Goal: Use online tool/utility: Utilize a website feature to perform a specific function

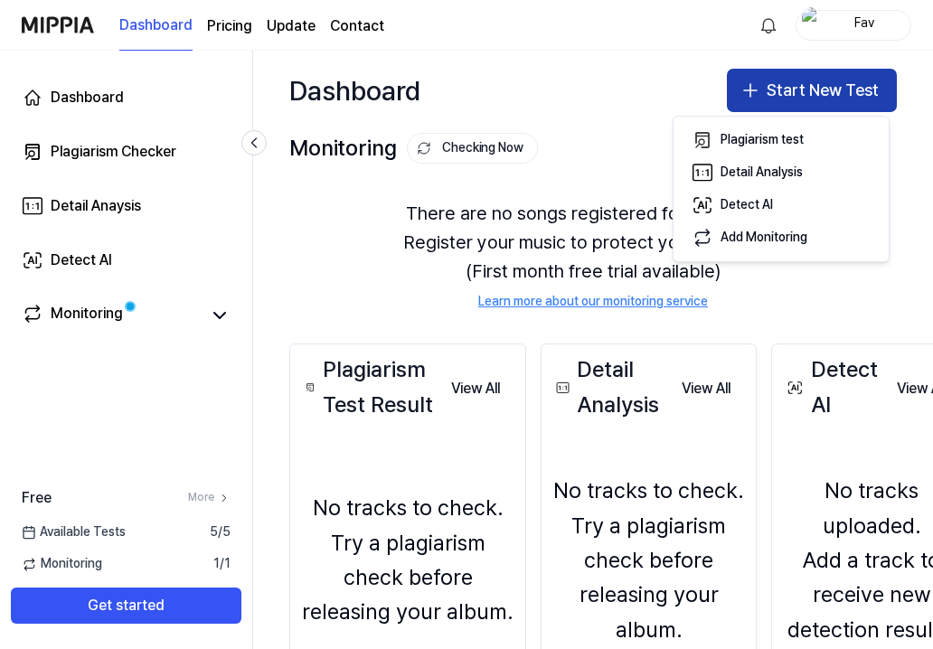
click at [771, 94] on button "Start New Test" at bounding box center [812, 90] width 170 height 43
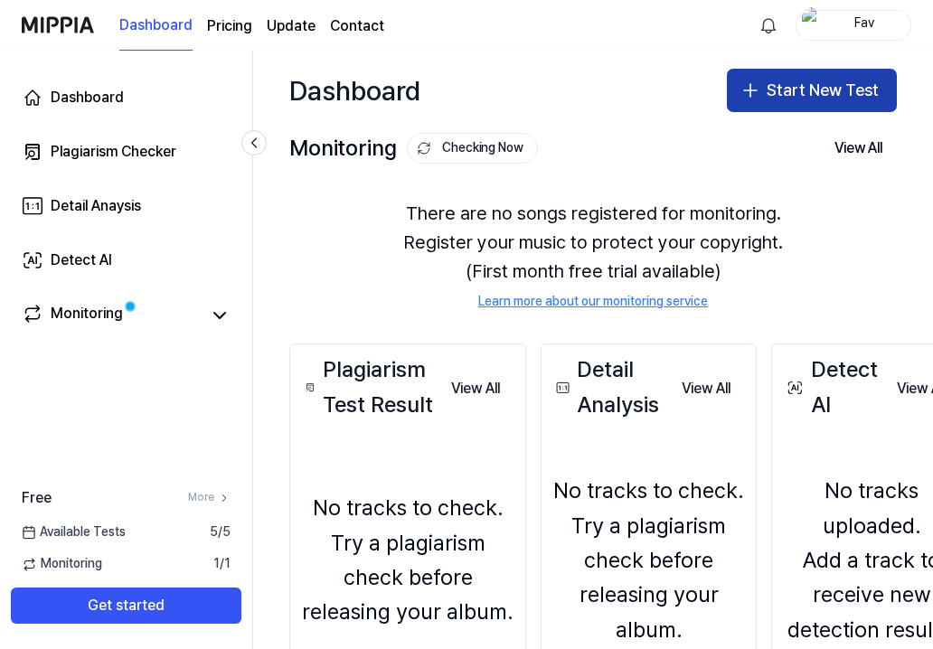
click at [755, 105] on button "Start New Test" at bounding box center [812, 90] width 170 height 43
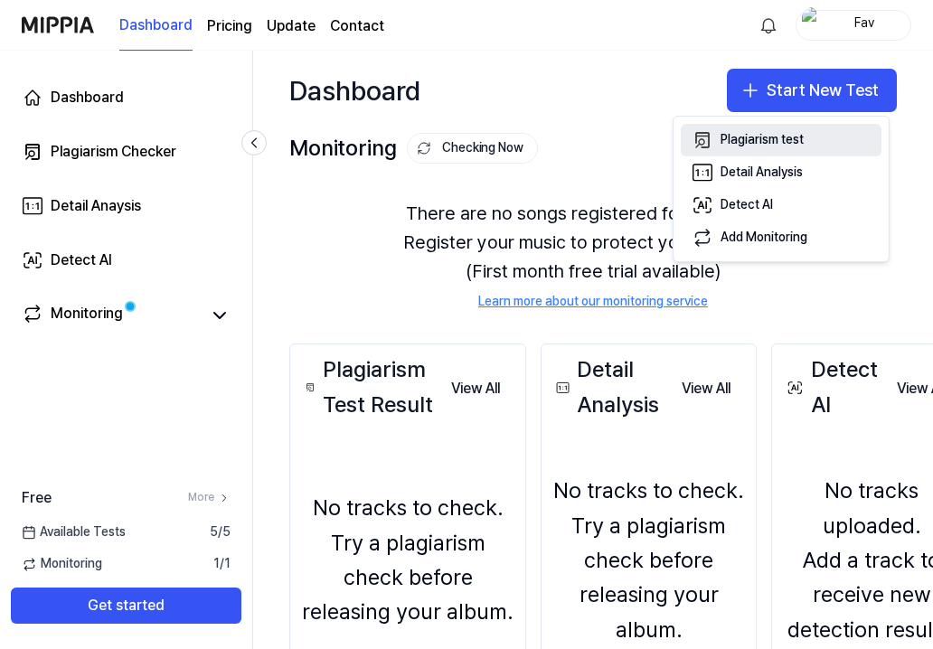
click at [745, 144] on div "Plagiarism test" at bounding box center [762, 140] width 83 height 18
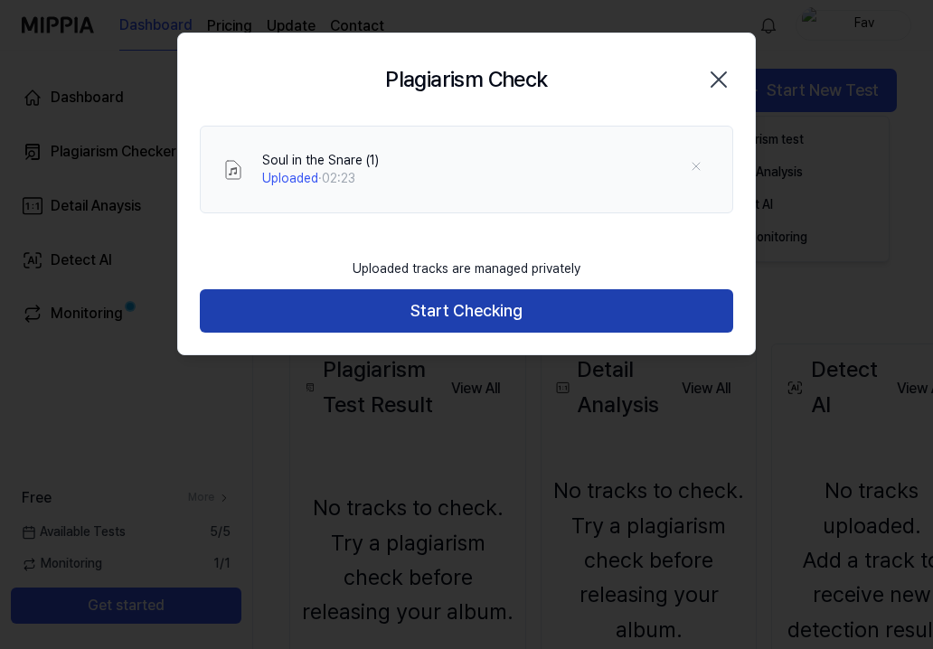
click at [440, 310] on button "Start Checking" at bounding box center [467, 310] width 534 height 43
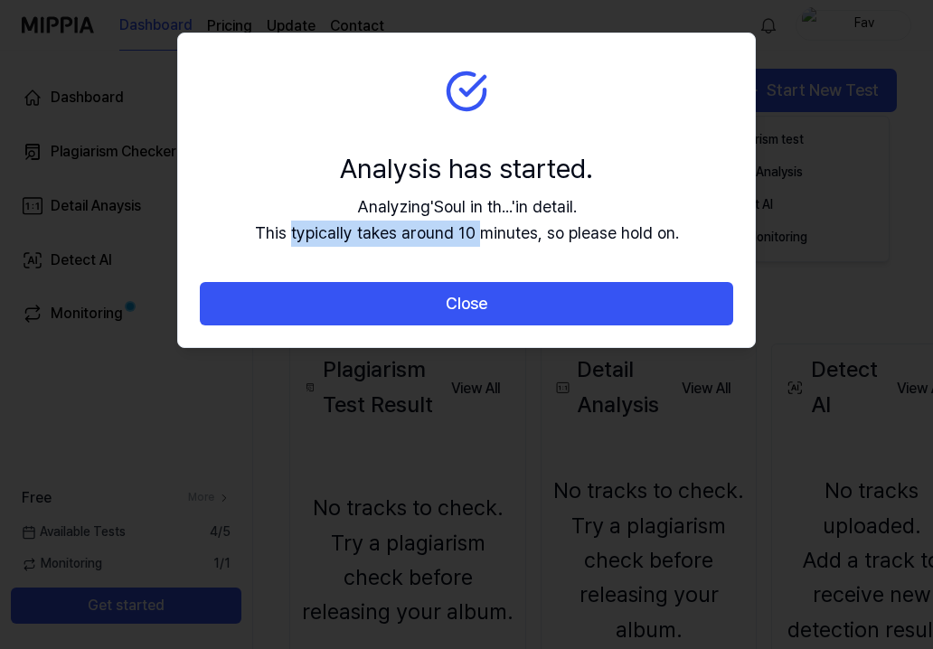
drag, startPoint x: 291, startPoint y: 234, endPoint x: 481, endPoint y: 241, distance: 190.0
click at [481, 241] on div "Analyzing ' Soul in th... ' in detail. This typically takes around 10 minutes, …" at bounding box center [467, 220] width 424 height 52
drag, startPoint x: 481, startPoint y: 241, endPoint x: 504, endPoint y: 250, distance: 24.4
click at [504, 250] on section "Analysis has started. Analyzing ' Soul in th... ' in detail. This typically tak…" at bounding box center [466, 158] width 577 height 250
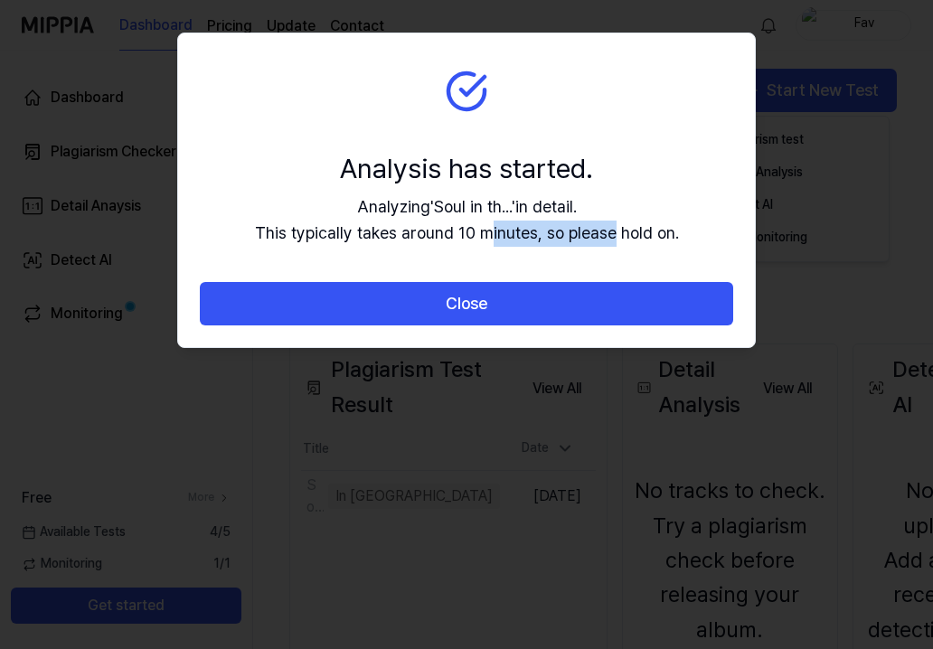
drag, startPoint x: 488, startPoint y: 231, endPoint x: 622, endPoint y: 247, distance: 134.8
click at [622, 247] on section "Analysis has started. Analyzing ' Soul in th... ' in detail. This typically tak…" at bounding box center [466, 158] width 577 height 250
drag, startPoint x: 622, startPoint y: 247, endPoint x: 641, endPoint y: 264, distance: 25.6
click at [641, 264] on section "Analysis has started. Analyzing ' Soul in th... ' in detail. This typically tak…" at bounding box center [466, 158] width 577 height 250
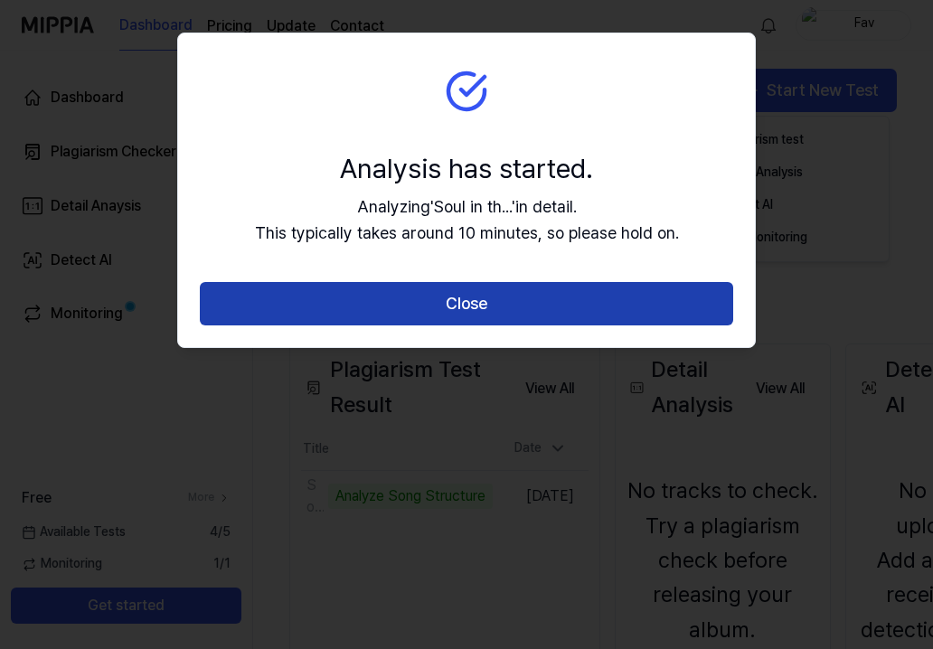
click at [507, 298] on button "Close" at bounding box center [467, 303] width 534 height 43
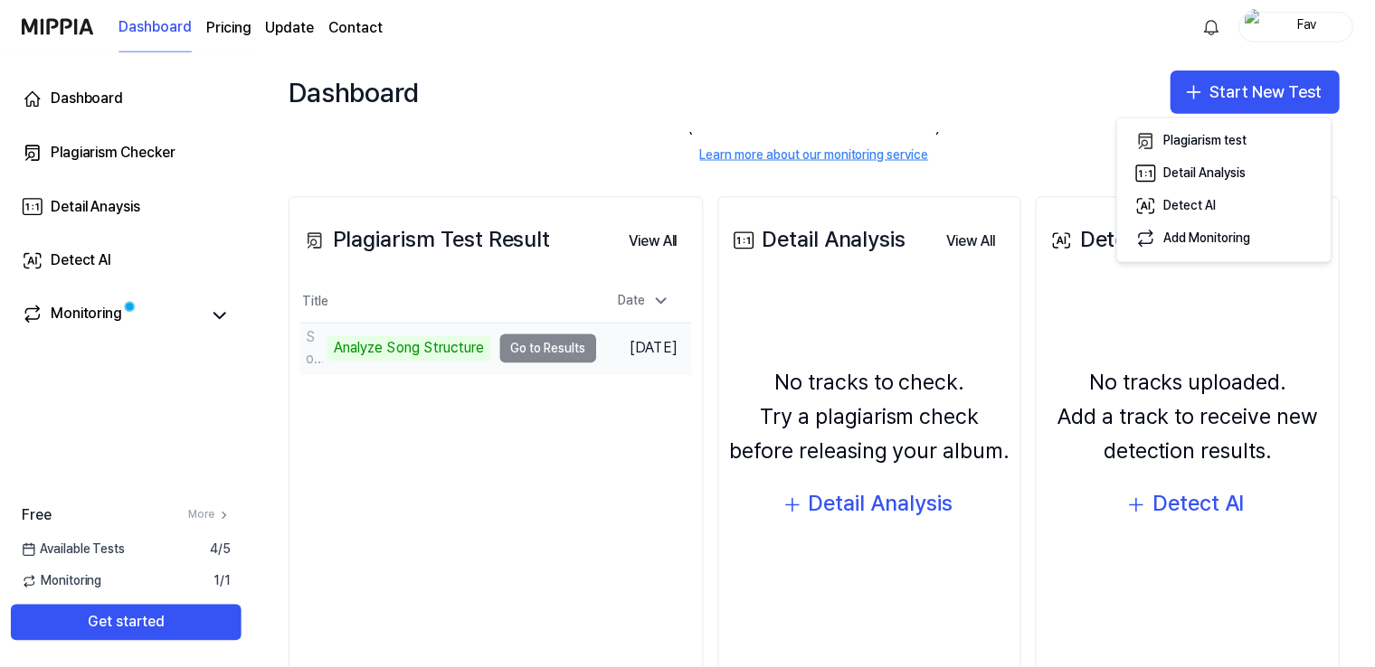
scroll to position [181, 0]
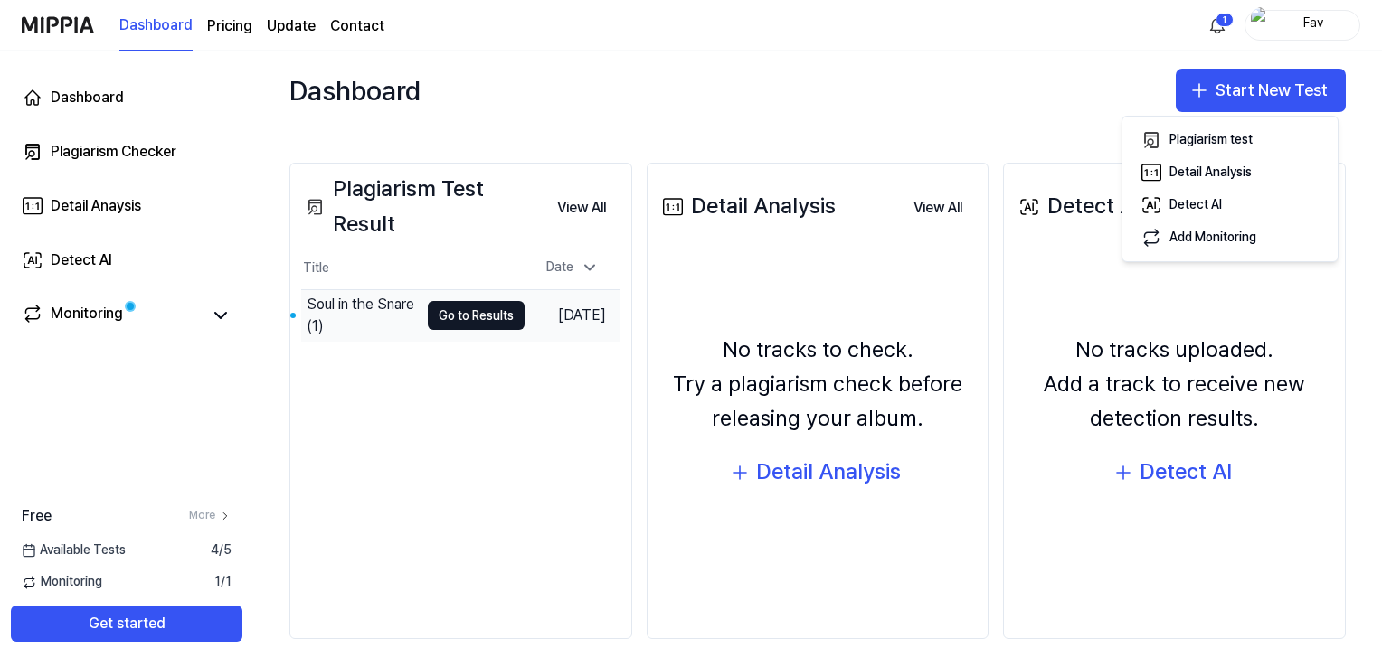
click at [390, 321] on div "Soul in the Snare (1)" at bounding box center [363, 315] width 112 height 43
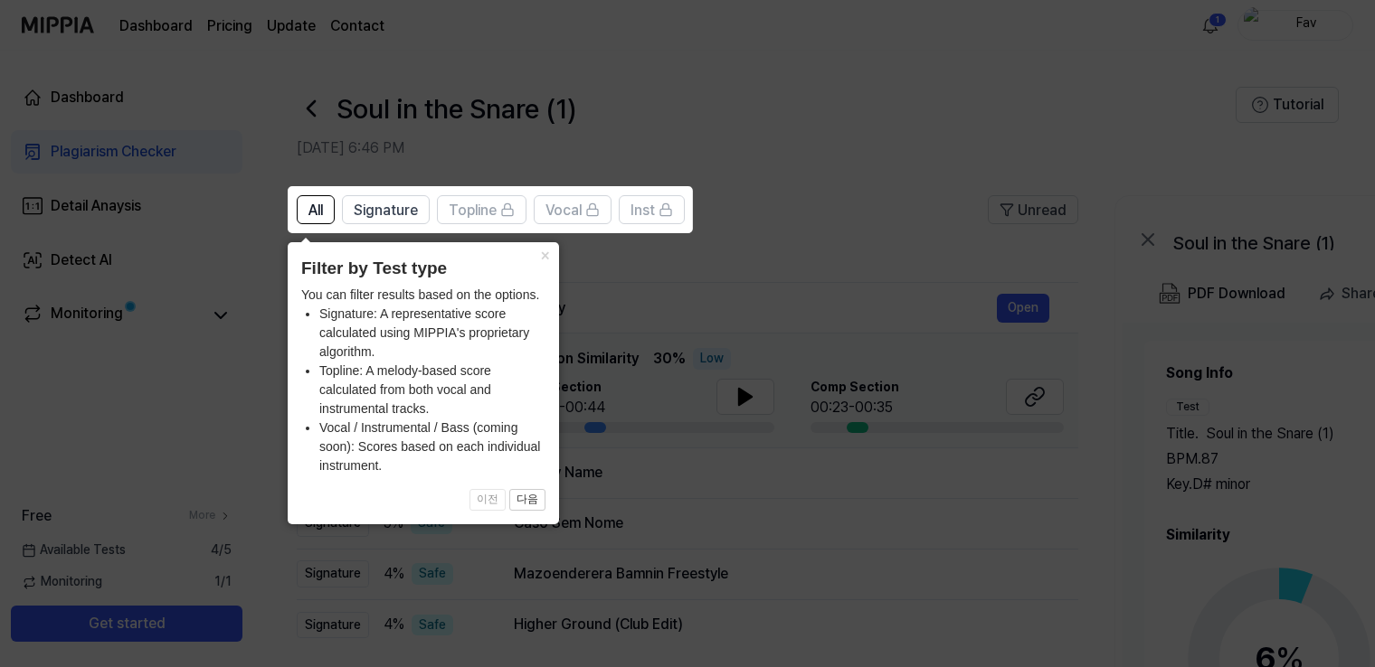
click at [769, 259] on icon at bounding box center [691, 333] width 1382 height 667
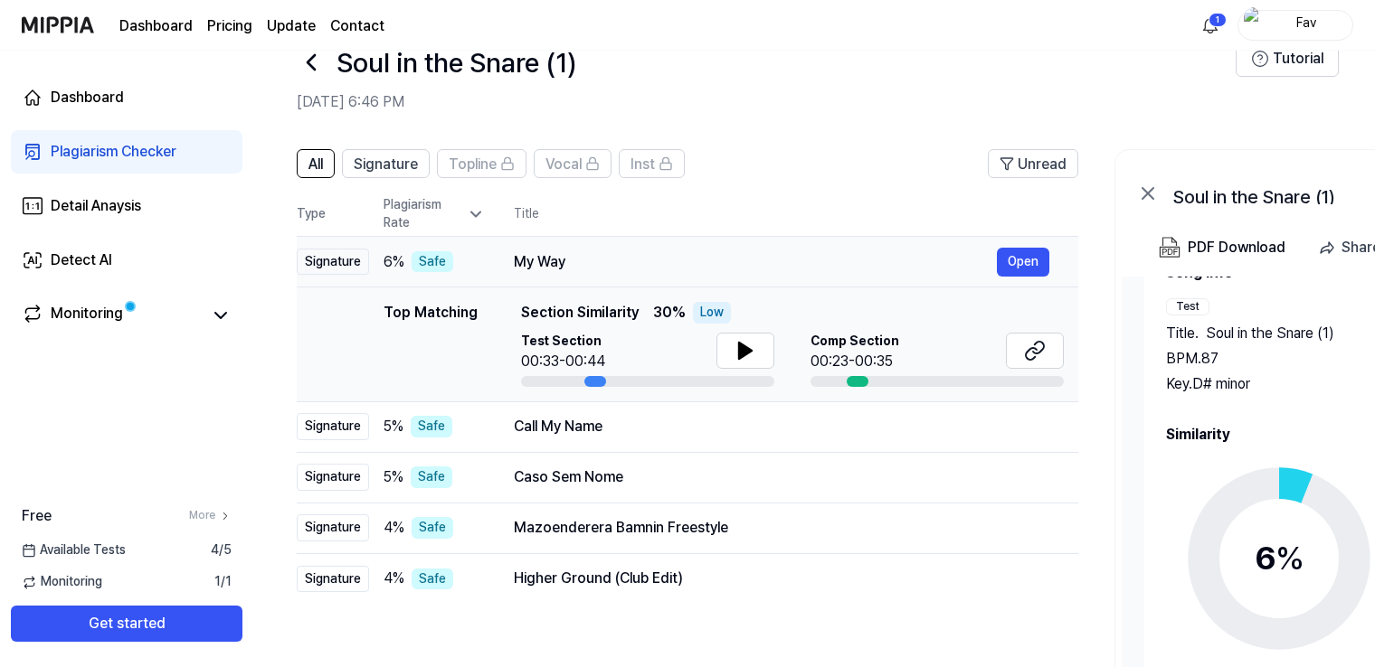
scroll to position [0, 0]
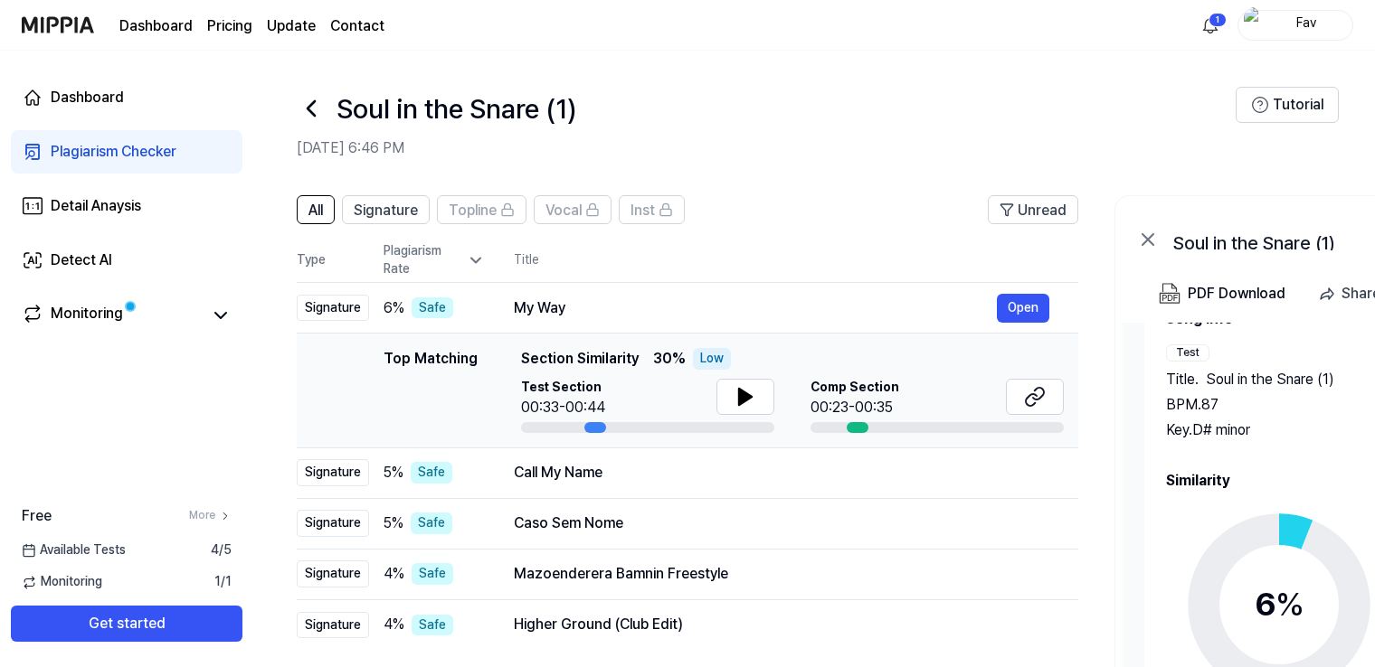
click at [289, 24] on link "Update" at bounding box center [291, 26] width 49 height 22
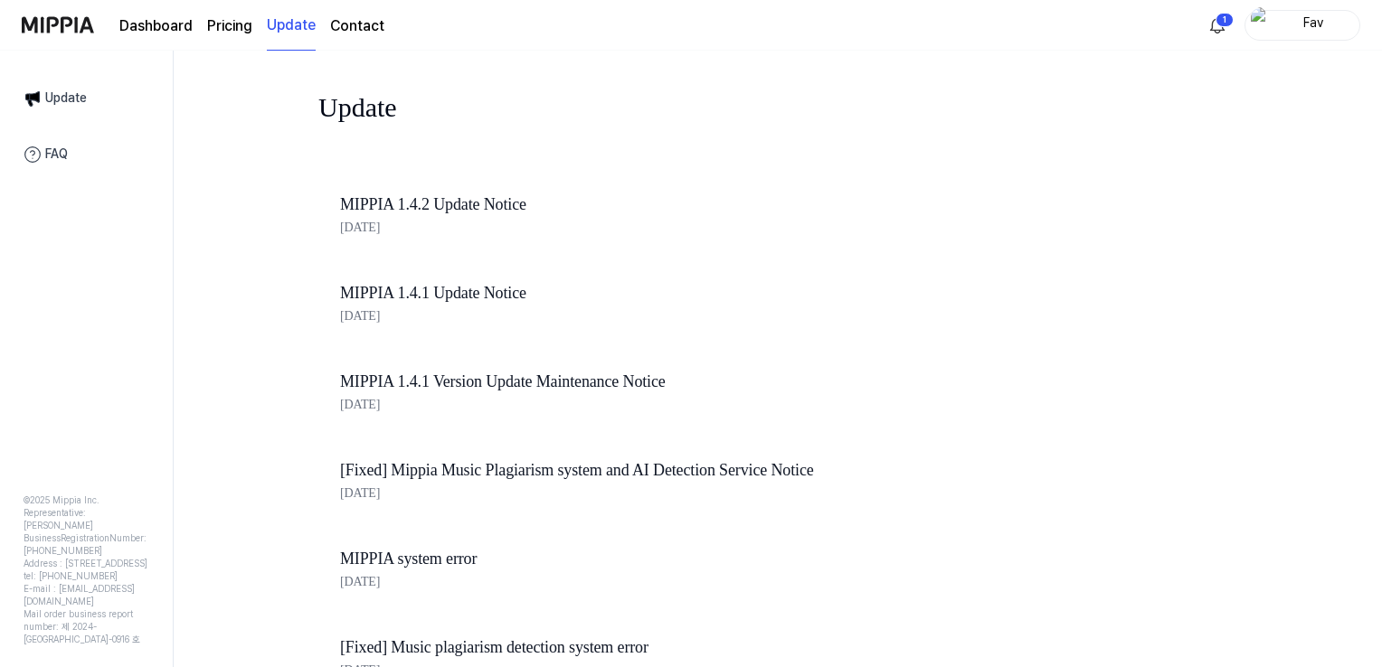
click at [219, 30] on page\) "Pricing" at bounding box center [229, 26] width 45 height 22
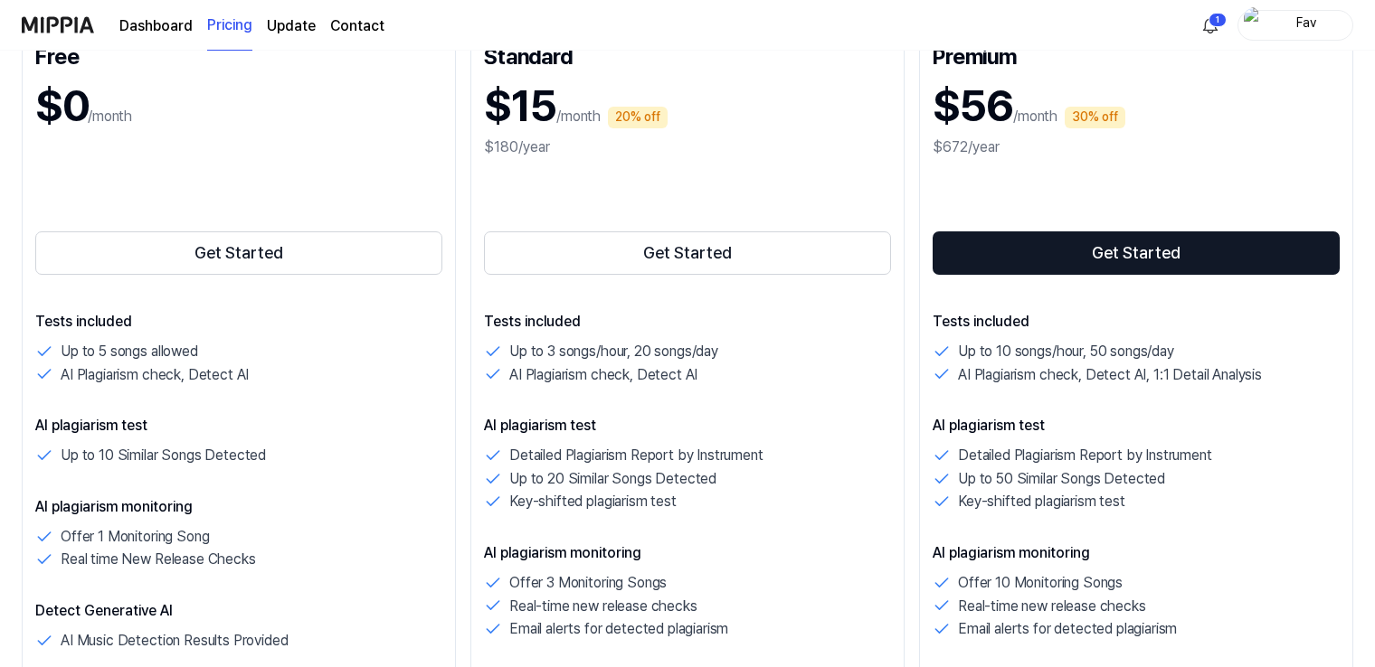
scroll to position [271, 0]
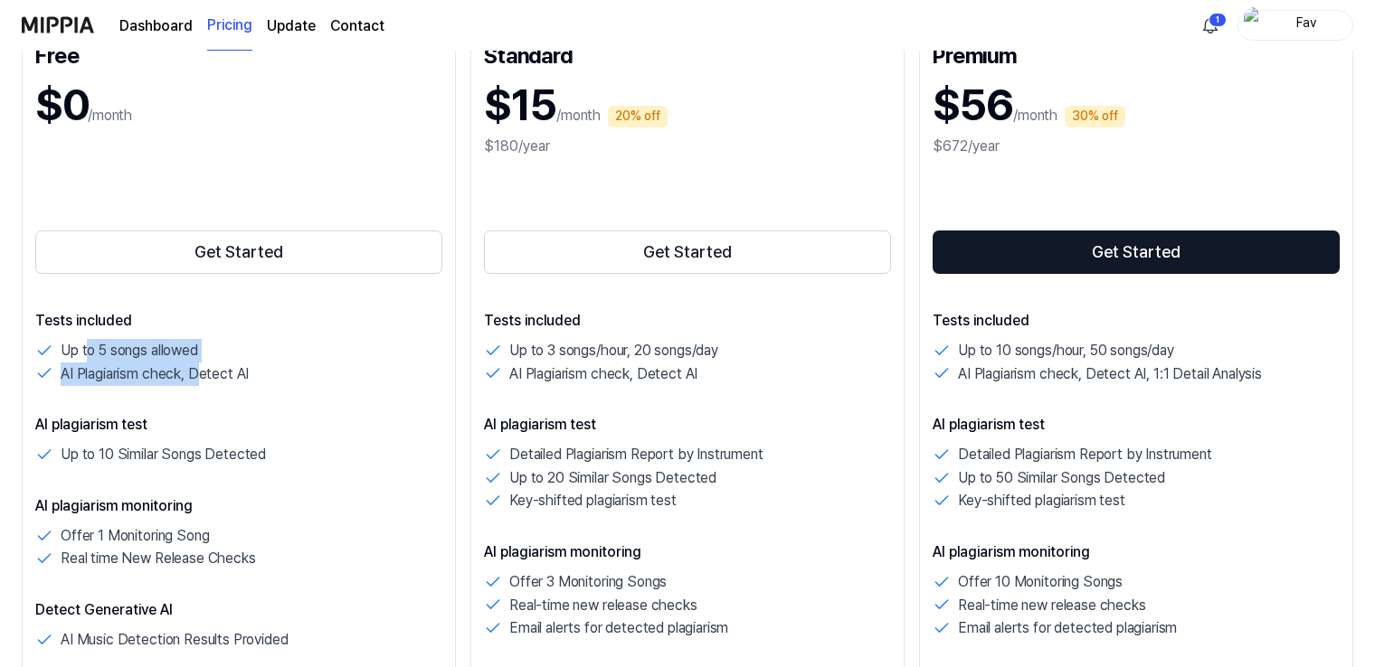
drag, startPoint x: 88, startPoint y: 353, endPoint x: 232, endPoint y: 382, distance: 146.7
click at [215, 374] on div "Up to 5 songs allowed AI Plagiarism check, Detect AI" at bounding box center [238, 362] width 407 height 46
click at [236, 385] on p "AI Plagiarism check, Detect AI" at bounding box center [155, 375] width 188 height 24
drag, startPoint x: 100, startPoint y: 459, endPoint x: 206, endPoint y: 477, distance: 107.2
click at [203, 476] on div "Tests included Up to 5 songs allowed AI Plagiarism check, Detect AI AI plagiari…" at bounding box center [238, 521] width 407 height 422
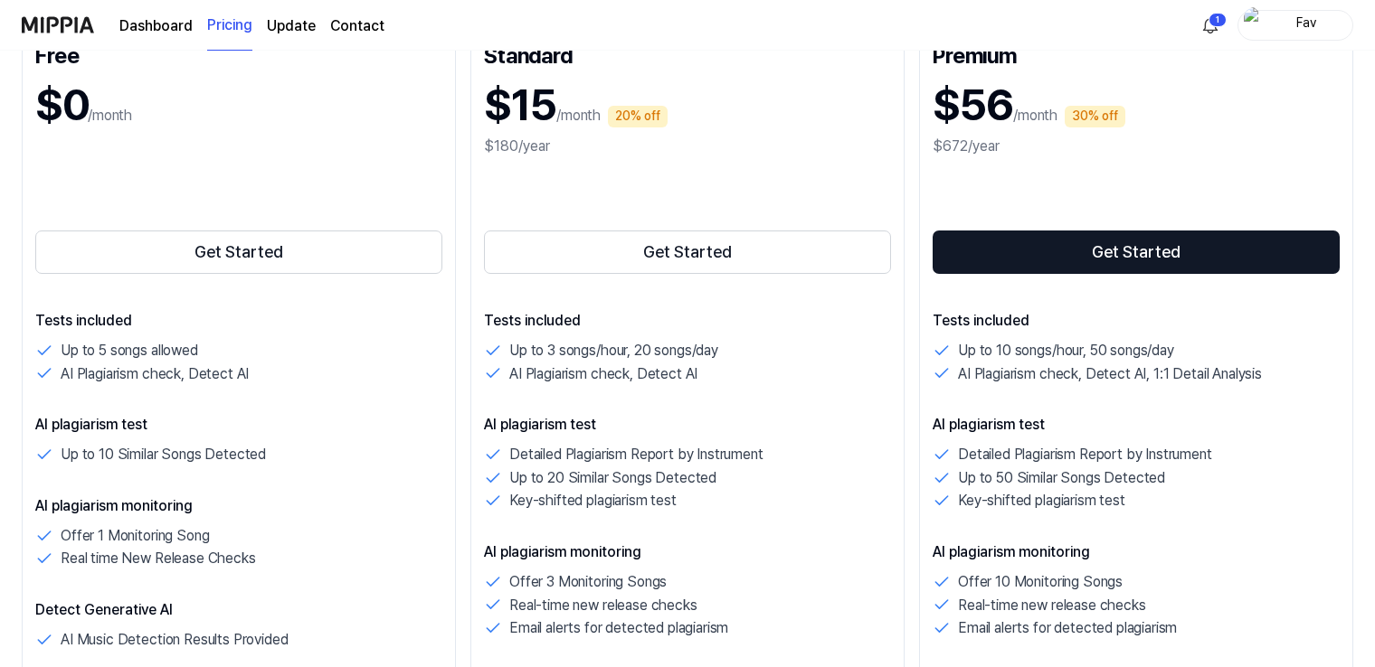
drag, startPoint x: 206, startPoint y: 477, endPoint x: 215, endPoint y: 480, distance: 9.7
click at [215, 480] on div "Tests included Up to 5 songs allowed AI Plagiarism check, Detect AI AI plagiari…" at bounding box center [238, 521] width 407 height 422
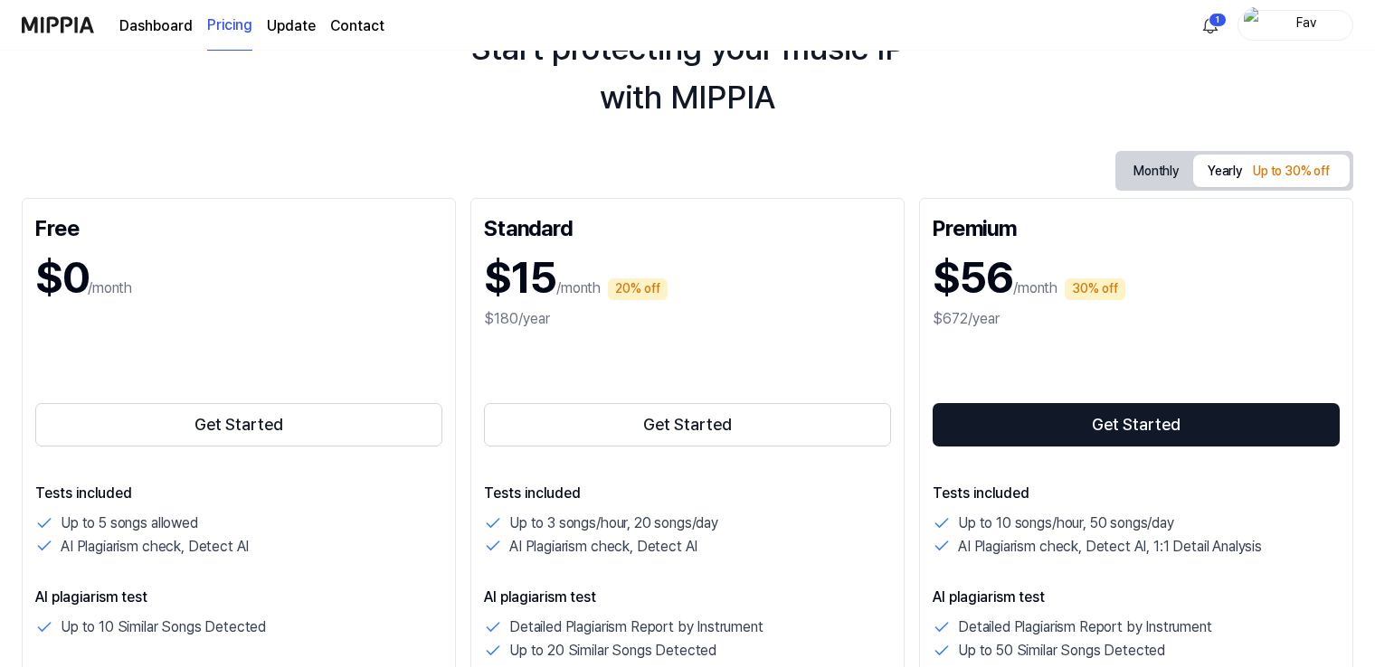
scroll to position [90, 0]
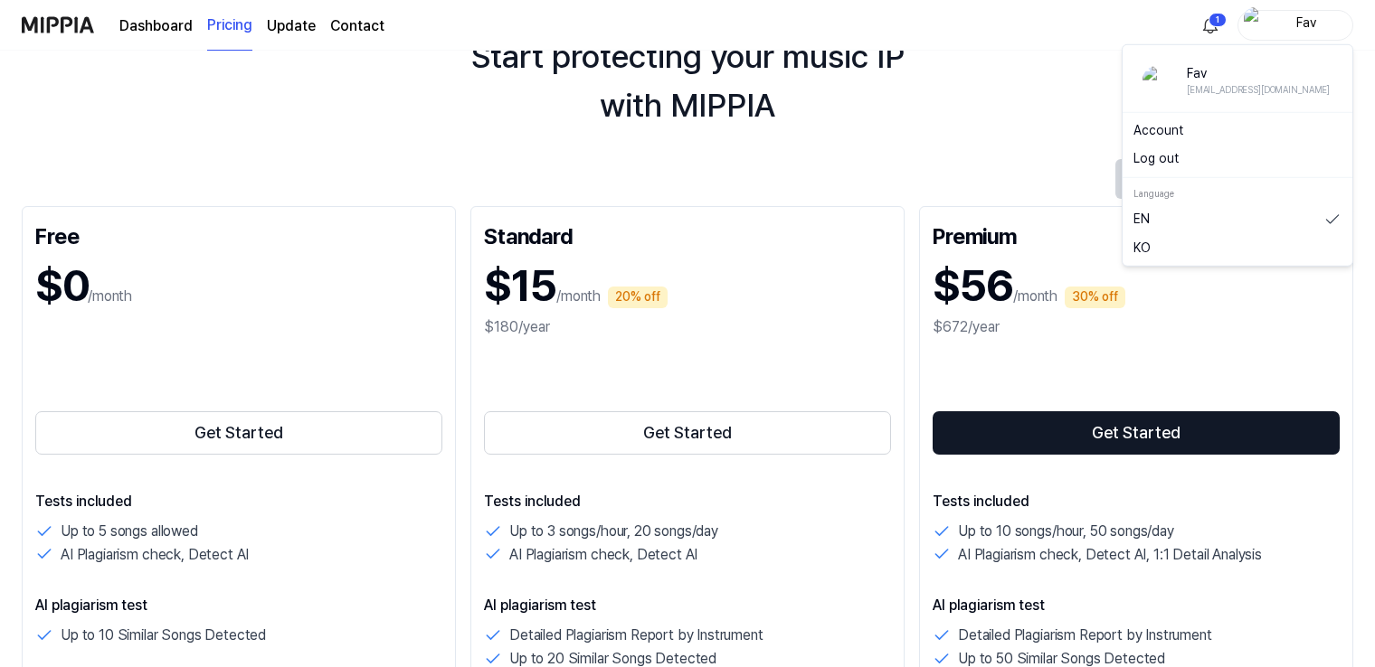
click at [932, 19] on div "Fav" at bounding box center [1306, 24] width 71 height 20
click at [932, 165] on button "Log out" at bounding box center [1237, 159] width 208 height 18
